Goal: Task Accomplishment & Management: Complete application form

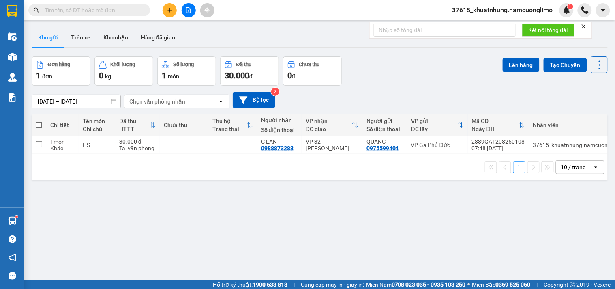
click at [171, 10] on icon "plus" at bounding box center [169, 10] width 4 height 0
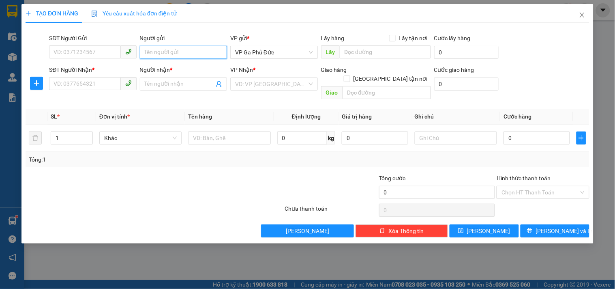
click at [174, 53] on input "Người gửi" at bounding box center [183, 52] width 87 height 13
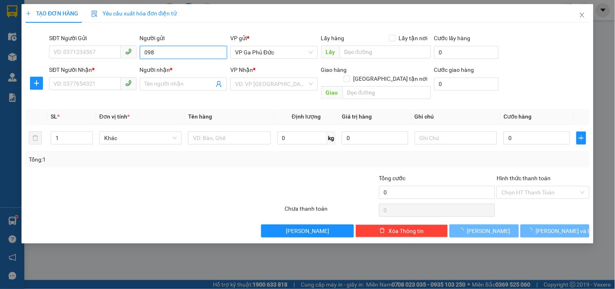
type input "0987"
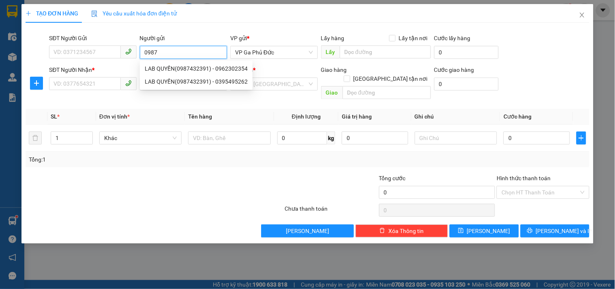
drag, startPoint x: 164, startPoint y: 53, endPoint x: 144, endPoint y: 54, distance: 20.7
click at [144, 54] on input "0987" at bounding box center [183, 52] width 87 height 13
click at [111, 50] on input "SĐT Người Gửi" at bounding box center [84, 51] width 71 height 13
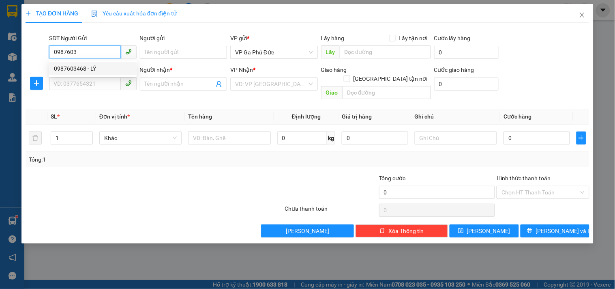
click at [118, 65] on div "0987603468 - LÝ" at bounding box center [93, 68] width 78 height 9
type input "0987603468"
type input "LÝ"
type input "0987603468"
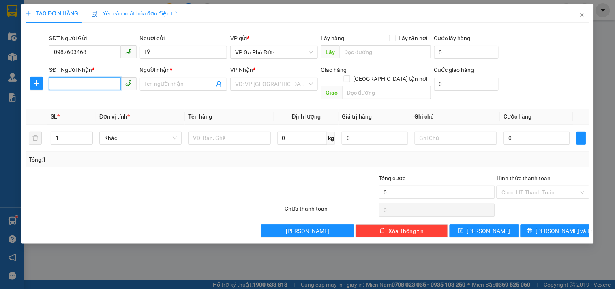
click at [95, 87] on input "SĐT Người Nhận *" at bounding box center [84, 83] width 71 height 13
click at [98, 111] on div "0987106188 - QUỲNH" at bounding box center [93, 113] width 78 height 9
type input "0987106188"
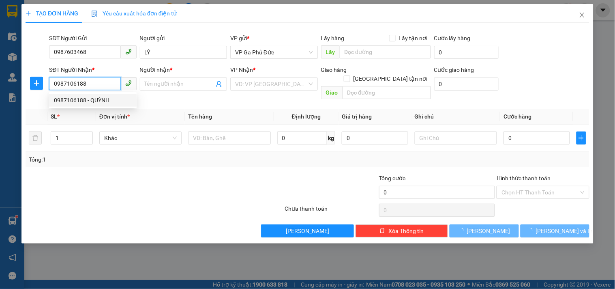
type input "QUỲNH"
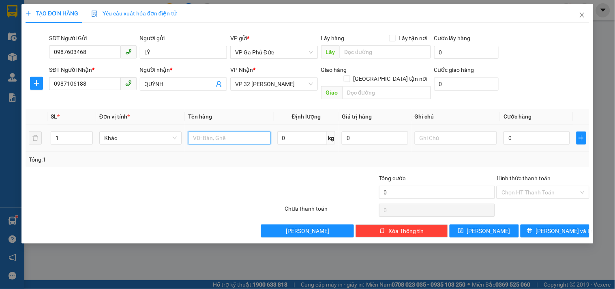
click at [232, 131] on input "text" at bounding box center [229, 137] width 82 height 13
type input "QA"
click at [520, 131] on input "0" at bounding box center [536, 137] width 66 height 13
type input "4"
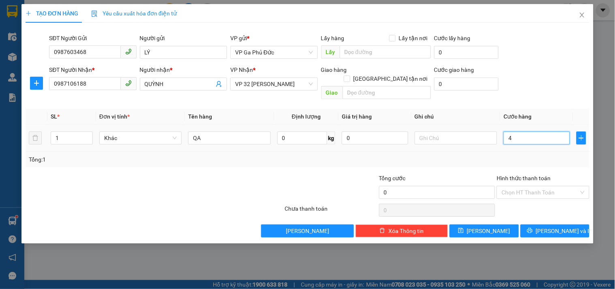
type input "4"
type input "40"
type input "400"
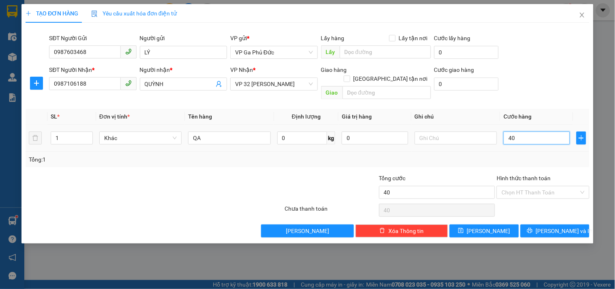
type input "400"
type input "4.000"
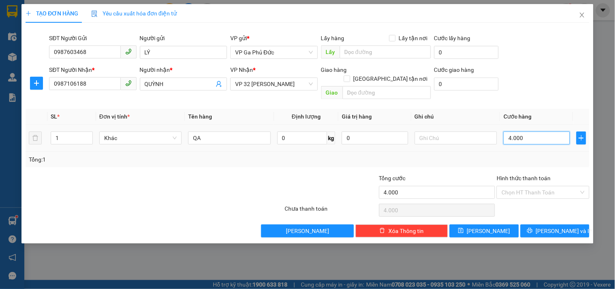
type input "40.000"
click at [545, 224] on button "[PERSON_NAME] và In" at bounding box center [555, 230] width 69 height 13
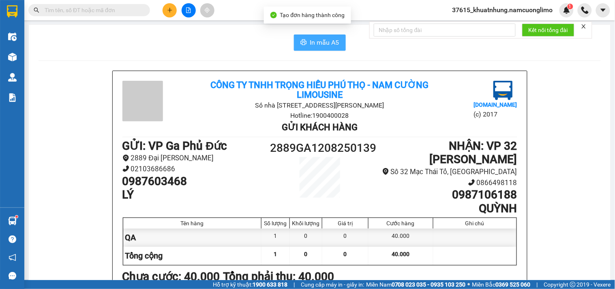
click at [329, 43] on span "In mẫu A5" at bounding box center [324, 42] width 29 height 10
